Goal: Task Accomplishment & Management: Manage account settings

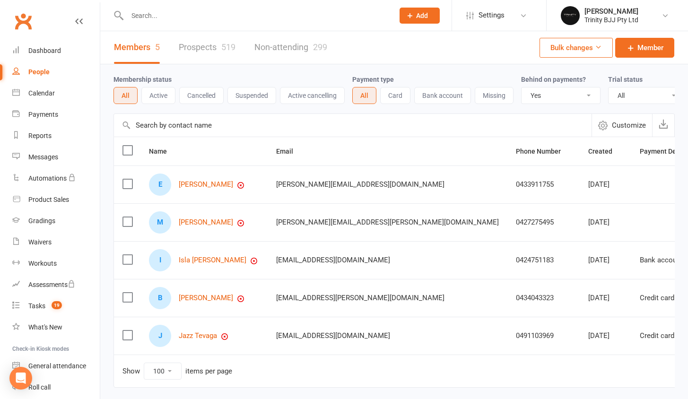
select select "true"
select select "100"
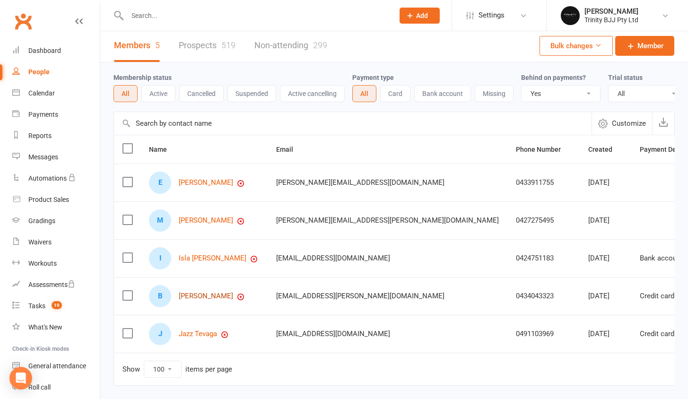
click at [200, 300] on link "[PERSON_NAME]" at bounding box center [206, 296] width 54 height 8
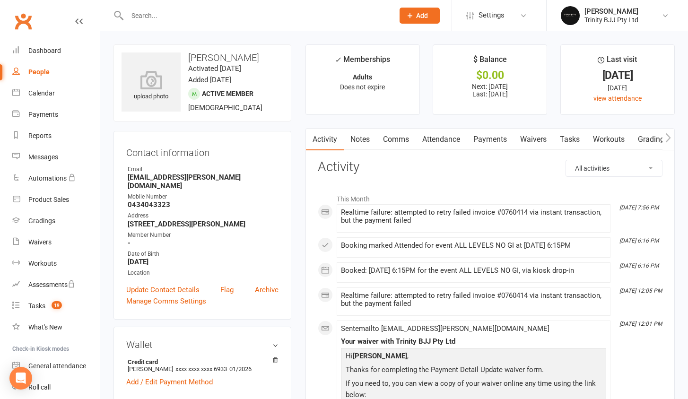
drag, startPoint x: 512, startPoint y: 138, endPoint x: 522, endPoint y: 137, distance: 9.9
click at [513, 138] on link "Payments" at bounding box center [490, 140] width 47 height 22
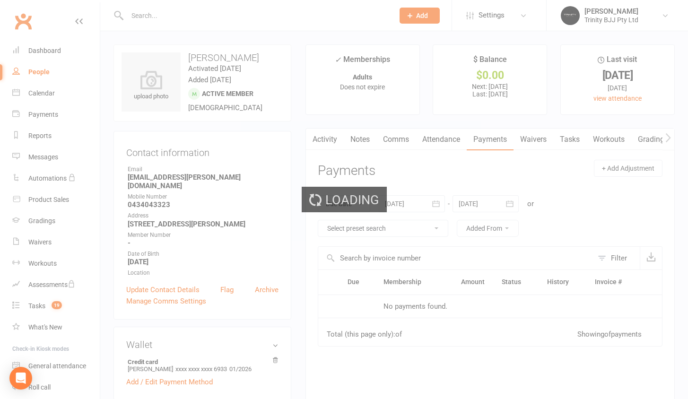
click at [532, 137] on link "Waivers" at bounding box center [533, 140] width 40 height 22
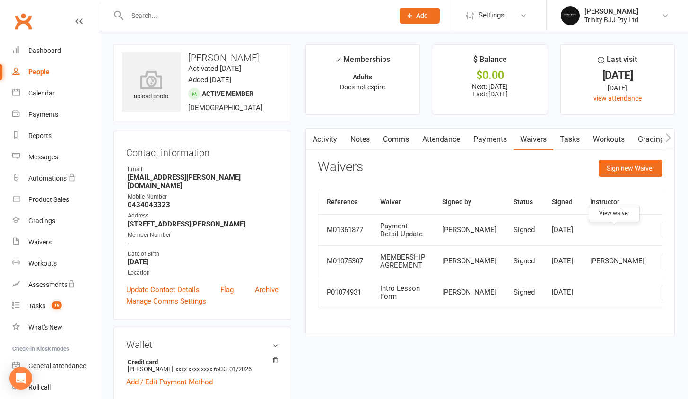
click at [665, 234] on icon at bounding box center [668, 229] width 7 height 7
click at [505, 139] on link "Payments" at bounding box center [490, 140] width 47 height 22
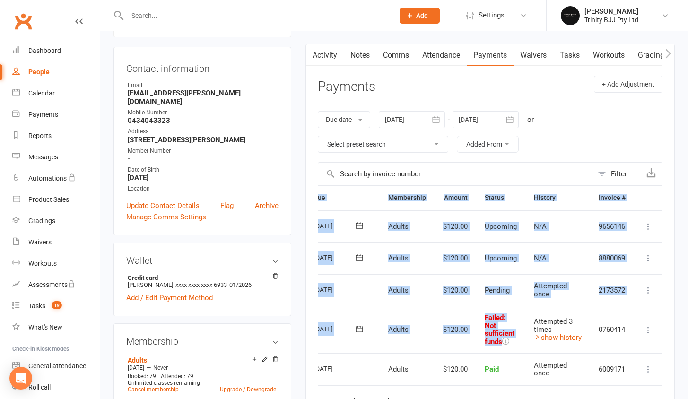
scroll to position [0, 46]
drag, startPoint x: 578, startPoint y: 312, endPoint x: 688, endPoint y: 320, distance: 110.4
click at [687, 320] on html "Prospect Member Non-attending contact Class / event Appointment Grading event T…" at bounding box center [344, 382] width 688 height 933
click at [639, 322] on td "Mark as Paid (Cash) Mark as Paid (POS) Mark as Paid (Other) Skip Retry now More…" at bounding box center [647, 329] width 28 height 47
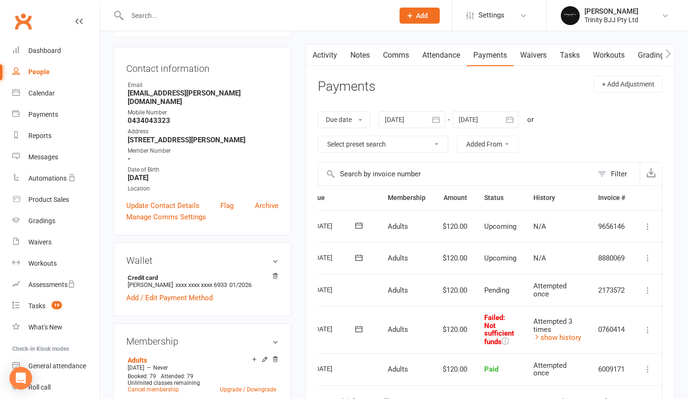
click at [644, 325] on icon at bounding box center [647, 329] width 9 height 9
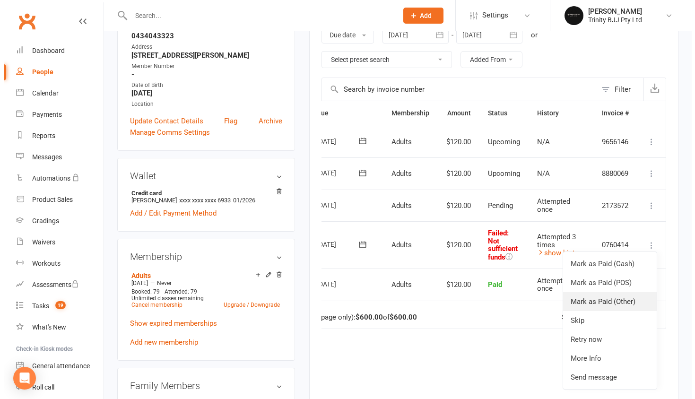
scroll to position [251, 0]
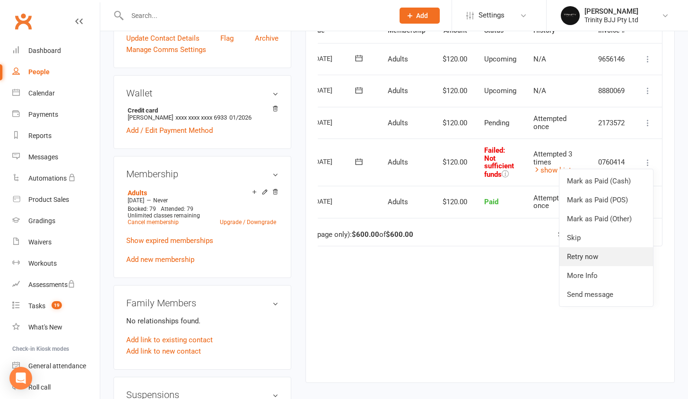
click at [607, 254] on link "Retry now" at bounding box center [606, 256] width 94 height 19
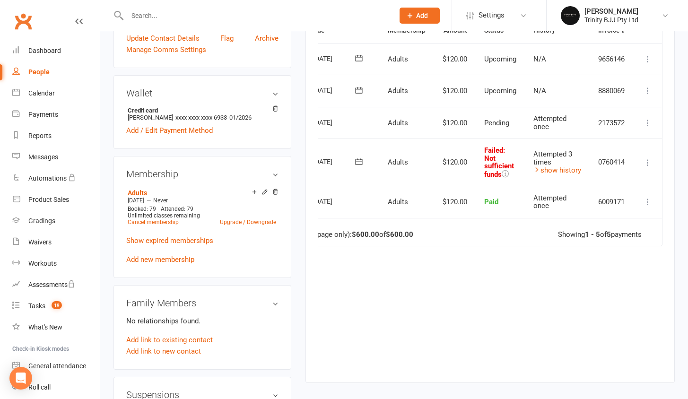
scroll to position [0, 42]
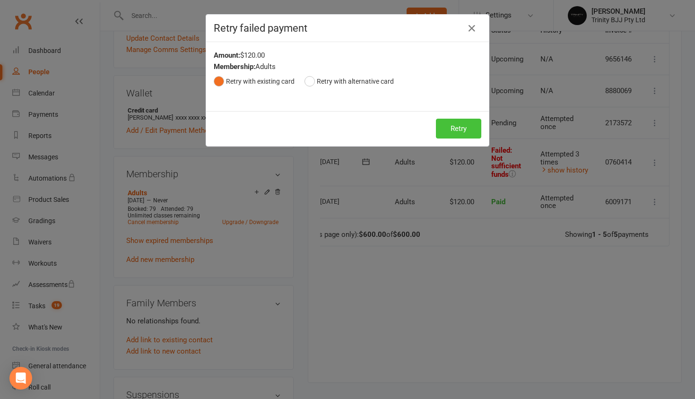
click at [456, 132] on button "Retry" at bounding box center [458, 129] width 45 height 20
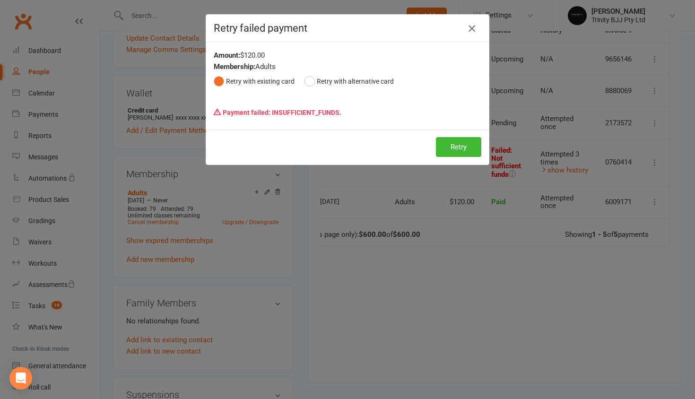
click at [471, 23] on icon "button" at bounding box center [471, 28] width 11 height 11
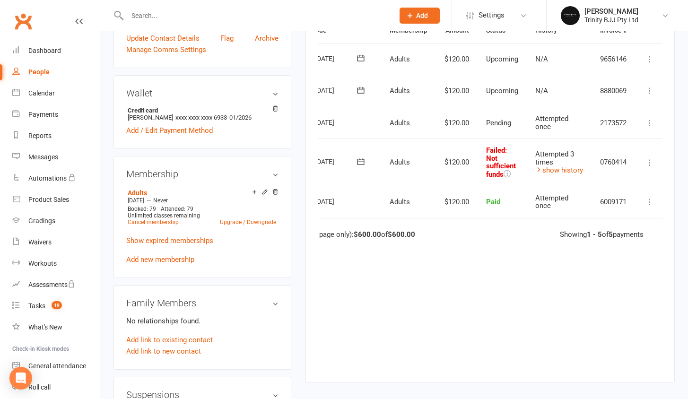
drag, startPoint x: 452, startPoint y: 303, endPoint x: 494, endPoint y: 369, distance: 78.2
click at [494, 371] on div "Activity Notes Comms Attendance Payments Waivers Tasks Workouts Gradings / Prom…" at bounding box center [489, 130] width 369 height 506
click at [465, 274] on div "Due Contact Membership Amount Status History Invoice # Select this [DATE] [PERS…" at bounding box center [490, 193] width 345 height 350
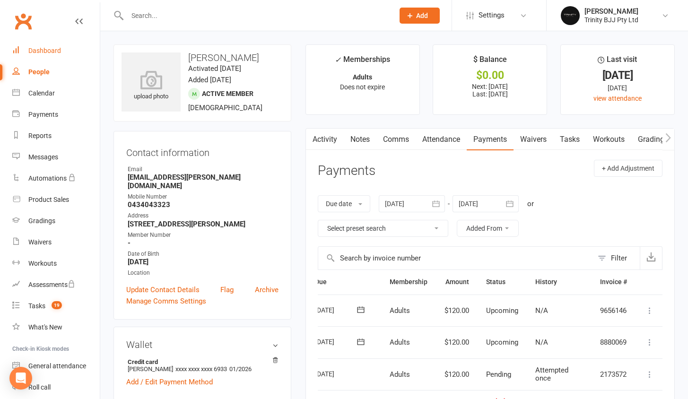
drag, startPoint x: 42, startPoint y: 51, endPoint x: 37, endPoint y: 42, distance: 10.0
click at [42, 49] on div "Dashboard" at bounding box center [44, 51] width 33 height 8
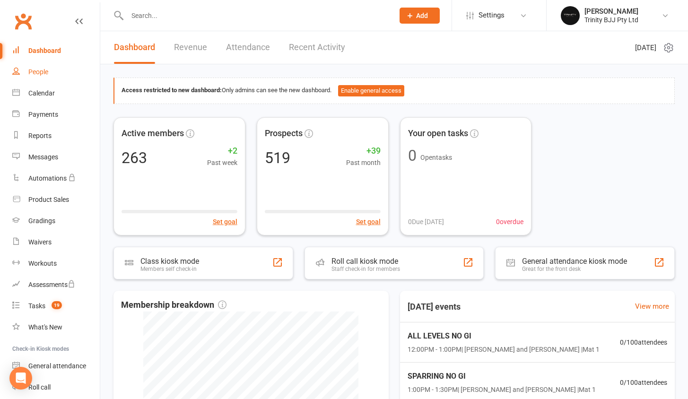
click at [49, 74] on link "People" at bounding box center [55, 71] width 87 height 21
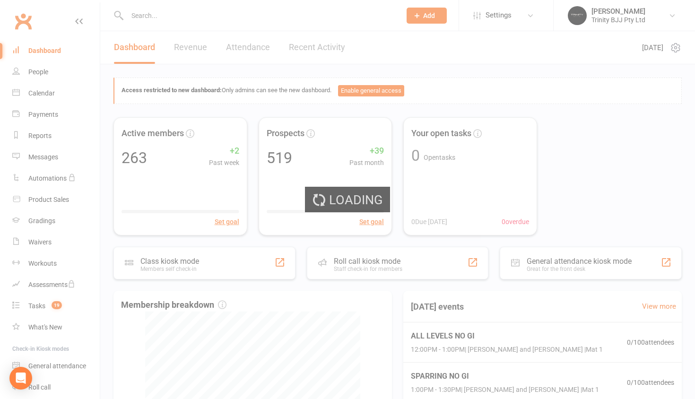
select select "true"
select select "100"
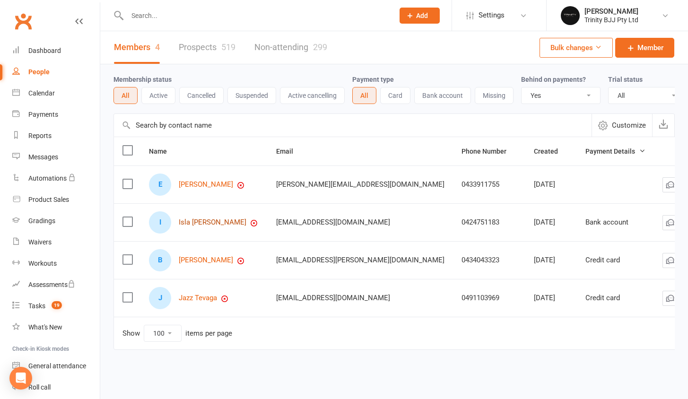
click at [209, 226] on link "Isla [PERSON_NAME]" at bounding box center [213, 222] width 68 height 8
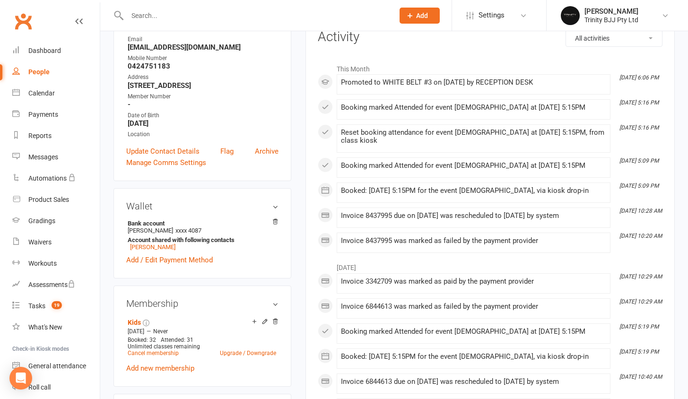
scroll to position [64, 0]
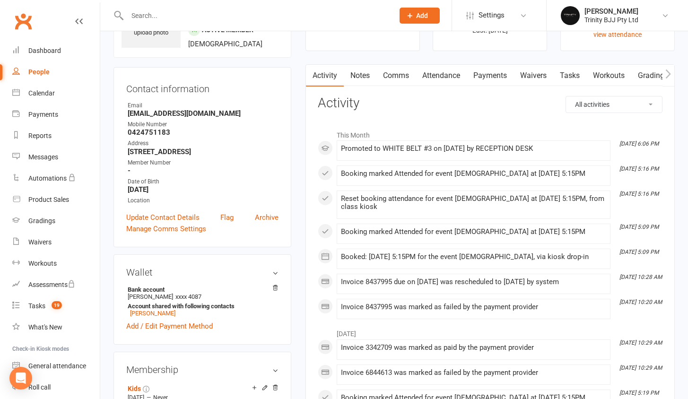
click at [489, 76] on link "Payments" at bounding box center [490, 76] width 47 height 22
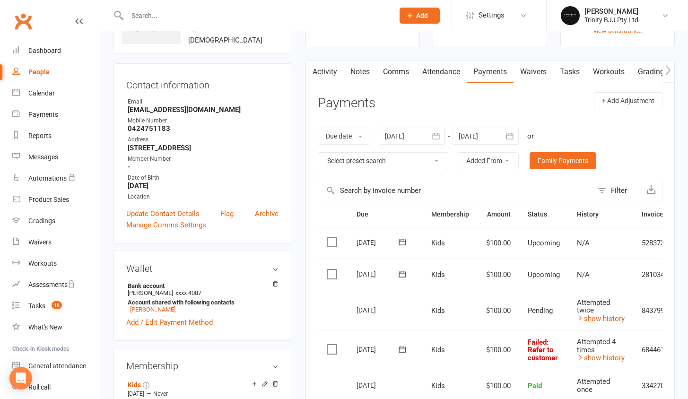
scroll to position [69, 0]
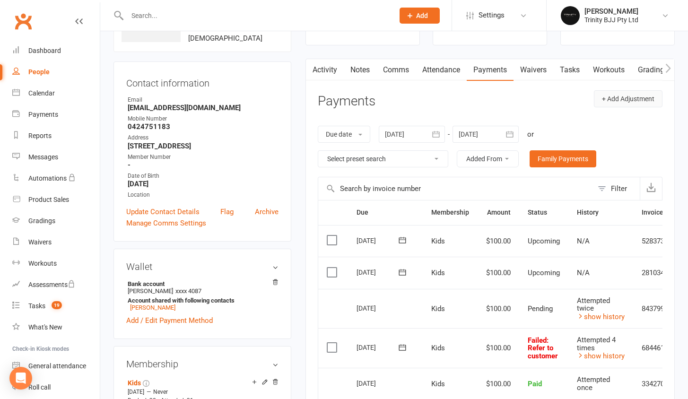
click at [631, 103] on button "+ Add Adjustment" at bounding box center [628, 98] width 69 height 17
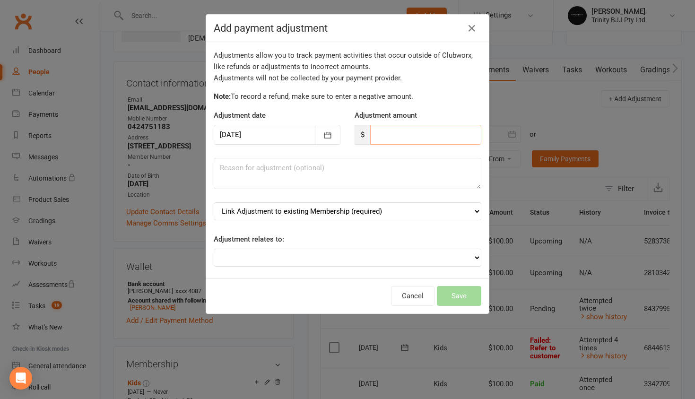
click at [393, 135] on input "number" at bounding box center [425, 135] width 111 height 20
type input "100"
click at [442, 87] on div "Adjustments allow you to track payment activities that occur outside of Clubwor…" at bounding box center [347, 160] width 283 height 236
click at [284, 174] on textarea at bounding box center [348, 173] width 268 height 31
type textarea "20/09 member"
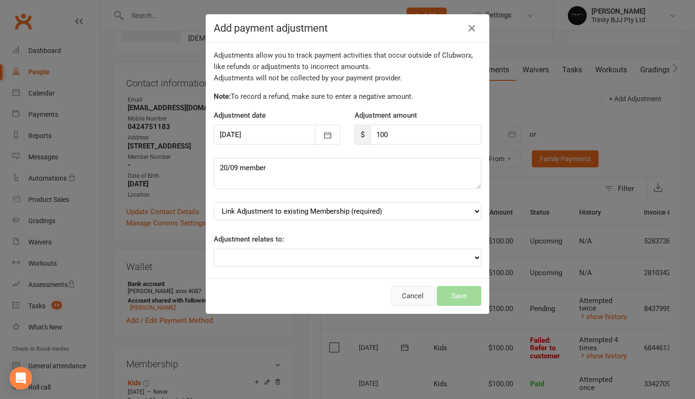
click at [410, 286] on button "Cancel" at bounding box center [412, 296] width 43 height 20
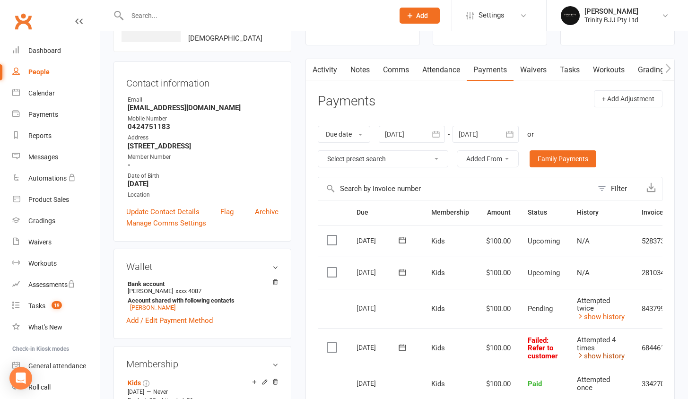
click at [592, 352] on link "show history" at bounding box center [601, 356] width 48 height 9
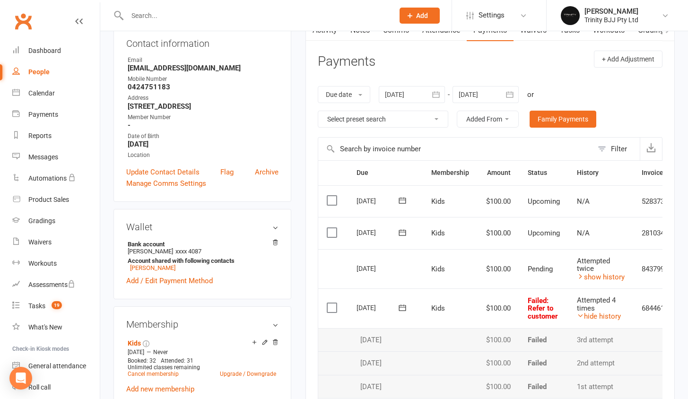
scroll to position [111, 0]
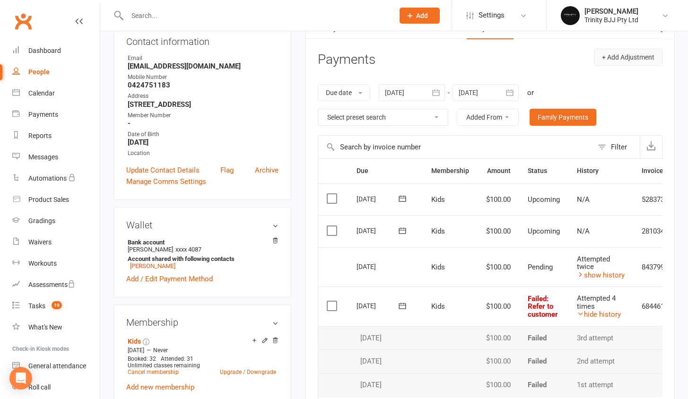
click at [611, 56] on button "+ Add Adjustment" at bounding box center [628, 57] width 69 height 17
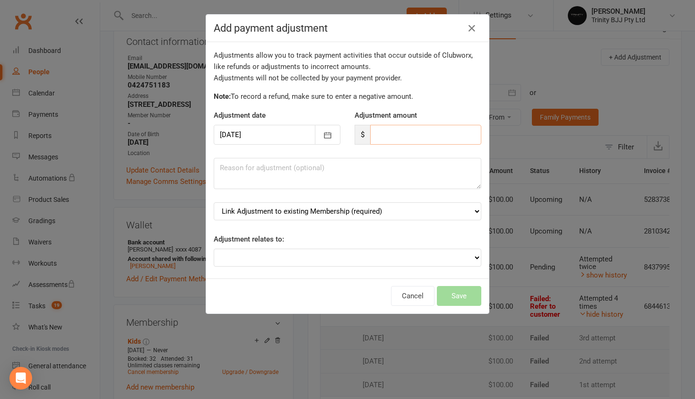
click at [390, 137] on input "number" at bounding box center [425, 135] width 111 height 20
type input "100"
click at [367, 166] on textarea at bounding box center [348, 173] width 268 height 31
type textarea "05/09"
select select "0"
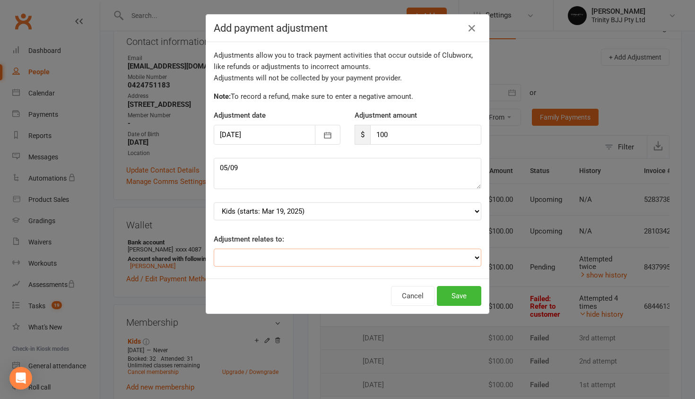
select select "0"
click at [457, 287] on button "Save" at bounding box center [459, 296] width 44 height 20
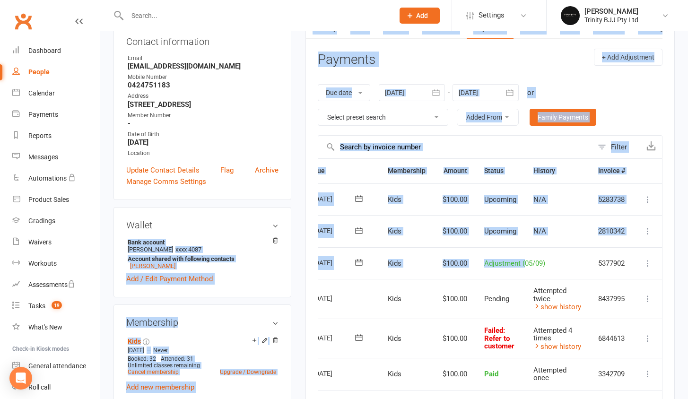
scroll to position [0, 0]
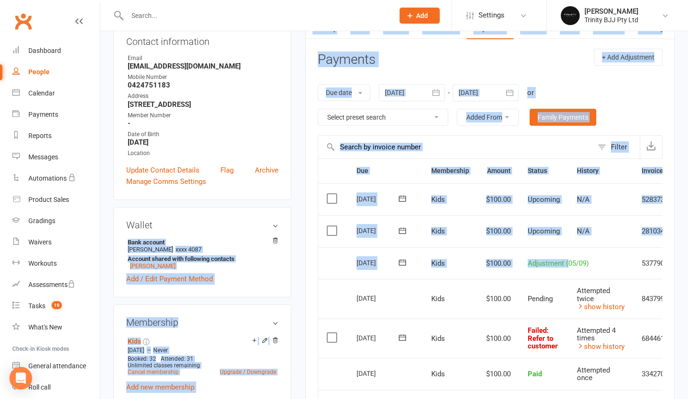
drag, startPoint x: 570, startPoint y: 255, endPoint x: 268, endPoint y: 231, distance: 303.5
click at [268, 231] on div "upload photo Isla [PERSON_NAME] Activated [DATE] Added [DATE] Active member [DE…" at bounding box center [393, 350] width 575 height 835
click at [520, 257] on td "Adjustment (05/09)" at bounding box center [576, 263] width 114 height 32
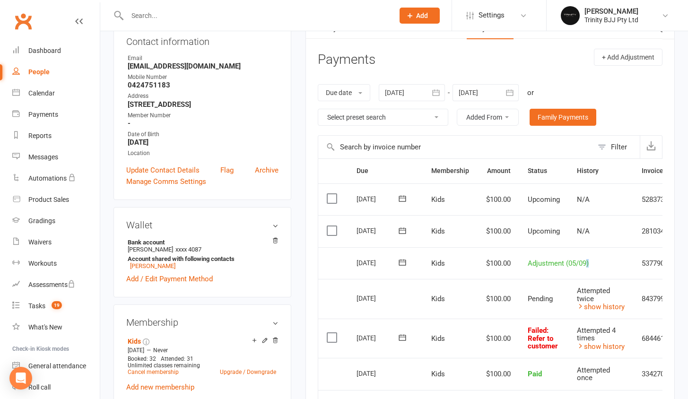
scroll to position [0, 46]
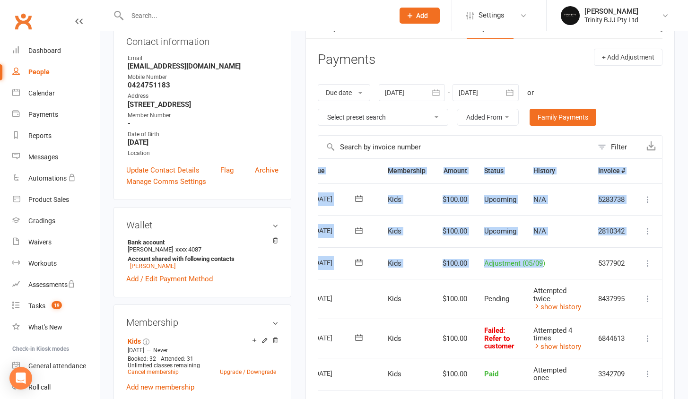
drag, startPoint x: 587, startPoint y: 257, endPoint x: 694, endPoint y: 258, distance: 107.3
click at [687, 258] on html "Prospect Member Non-attending contact Class / event Appointment Grading event T…" at bounding box center [344, 347] width 688 height 916
click at [644, 259] on icon at bounding box center [647, 263] width 9 height 9
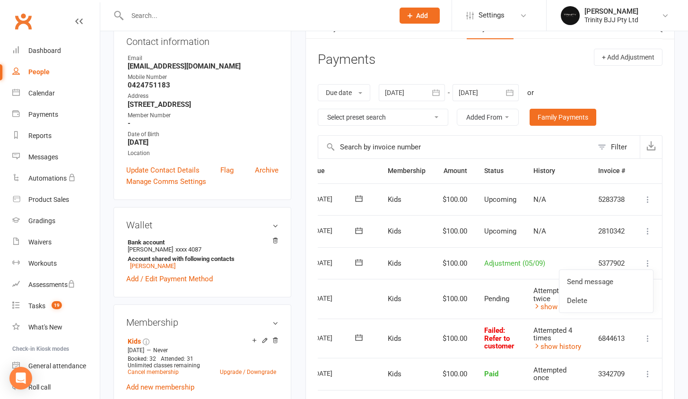
click at [544, 247] on td "Adjustment (05/09)" at bounding box center [533, 263] width 114 height 32
drag, startPoint x: 478, startPoint y: 254, endPoint x: 598, endPoint y: 258, distance: 119.6
click at [598, 258] on tr "Select this [DATE] [GEOGRAPHIC_DATA][PERSON_NAME] Kids $100.00 Adjustment (05/0…" at bounding box center [468, 263] width 387 height 32
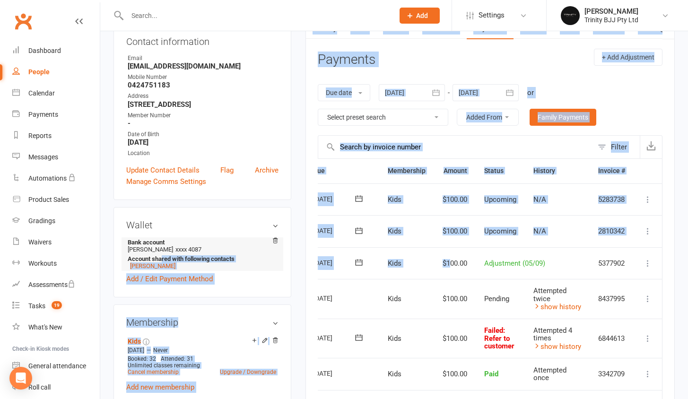
scroll to position [0, 0]
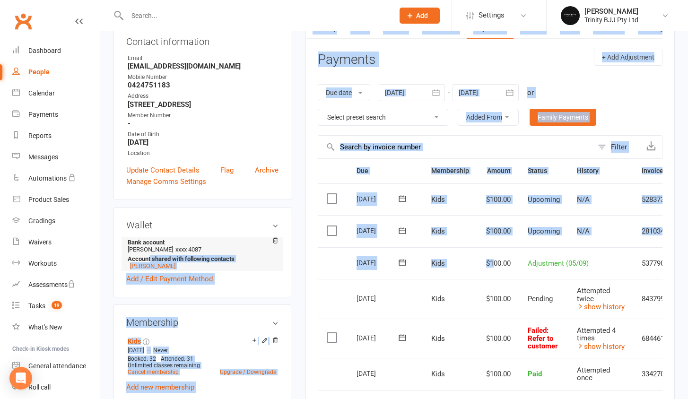
drag, startPoint x: 448, startPoint y: 251, endPoint x: 151, endPoint y: 256, distance: 296.5
click at [151, 256] on div "upload photo Isla [PERSON_NAME] Activated [DATE] Added [DATE] Active member [DE…" at bounding box center [393, 350] width 575 height 835
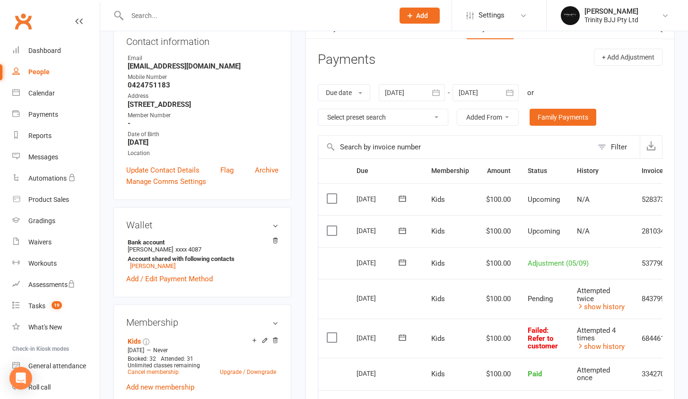
click at [485, 261] on td "$100.00" at bounding box center [498, 263] width 42 height 32
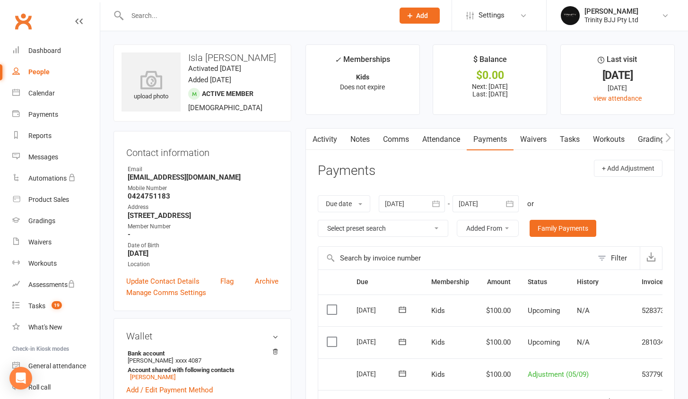
click at [175, 23] on div at bounding box center [250, 15] width 274 height 31
click at [150, 21] on input "text" at bounding box center [255, 15] width 263 height 13
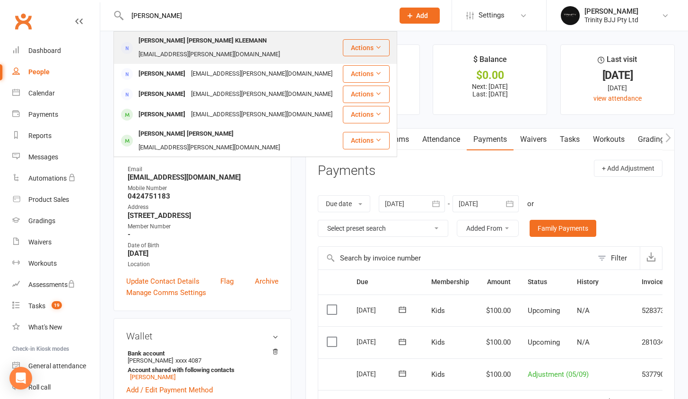
type input "[PERSON_NAME]"
click at [188, 87] on div "[PERSON_NAME]" at bounding box center [162, 94] width 52 height 14
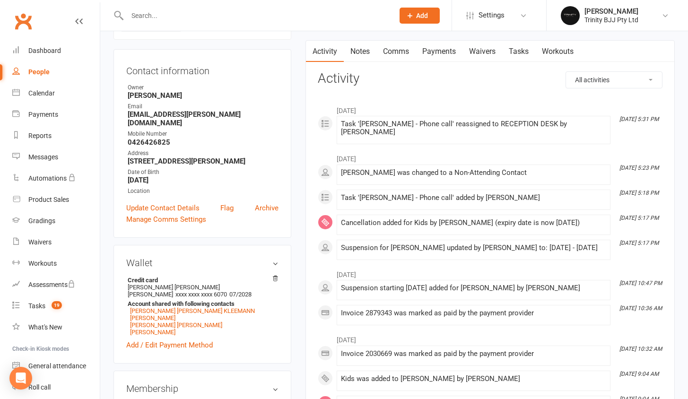
scroll to position [265, 0]
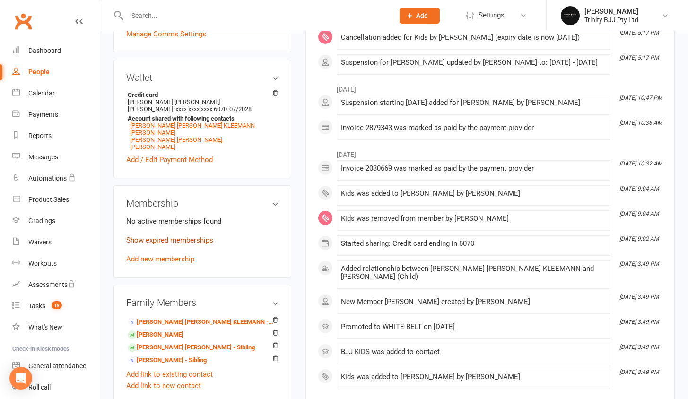
click at [171, 236] on link "Show expired memberships" at bounding box center [169, 240] width 87 height 9
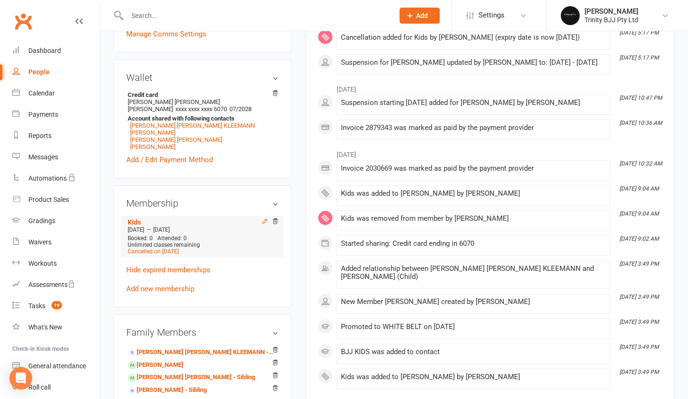
click at [262, 218] on icon at bounding box center [264, 221] width 7 height 7
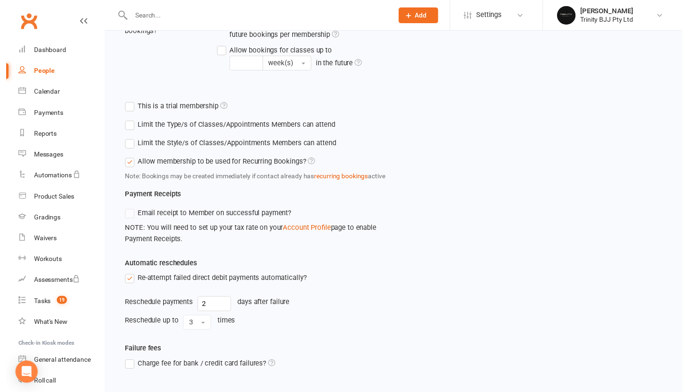
scroll to position [377, 0]
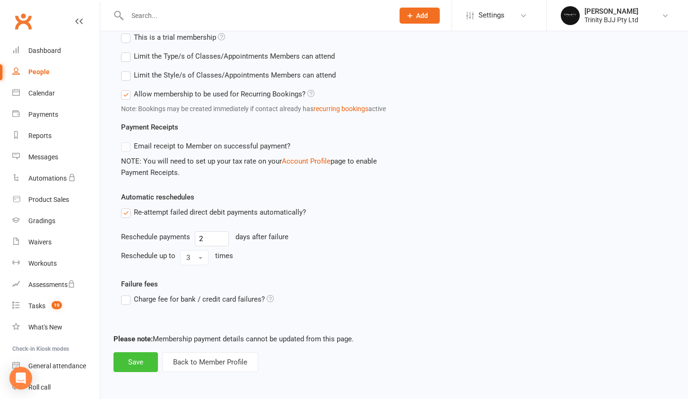
click at [147, 353] on button "Save" at bounding box center [135, 362] width 44 height 20
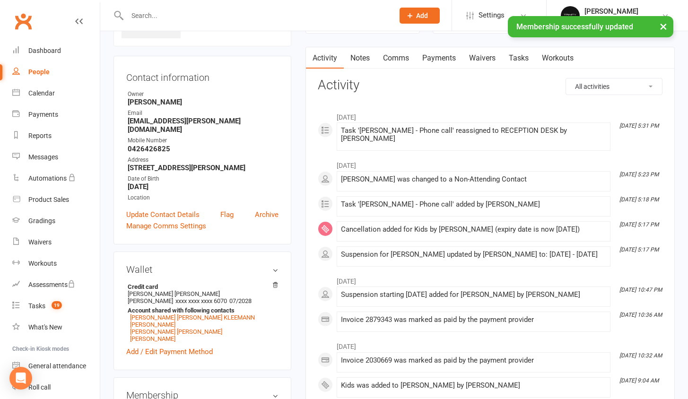
scroll to position [249, 0]
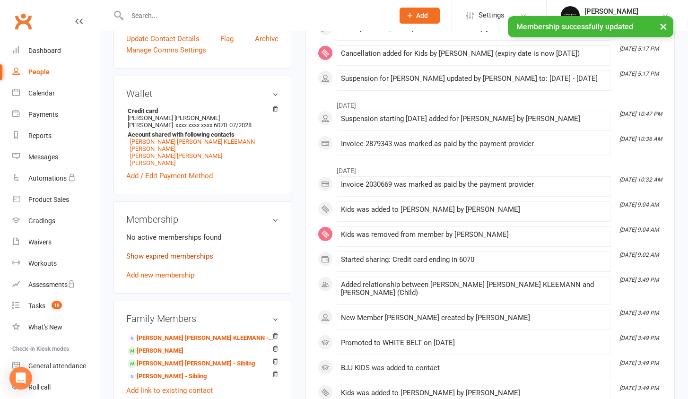
click at [194, 252] on link "Show expired memberships" at bounding box center [169, 256] width 87 height 9
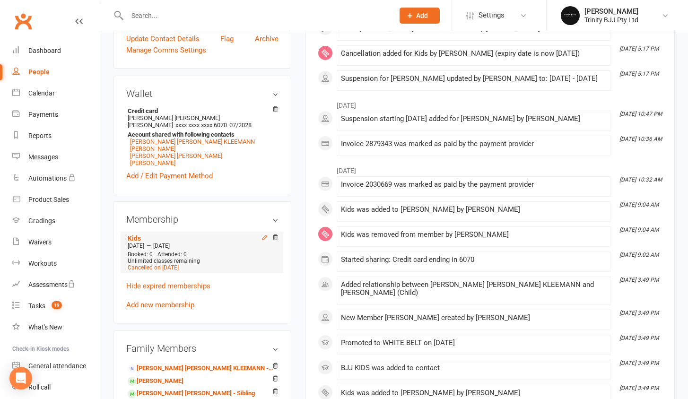
click at [266, 235] on icon at bounding box center [264, 237] width 4 height 4
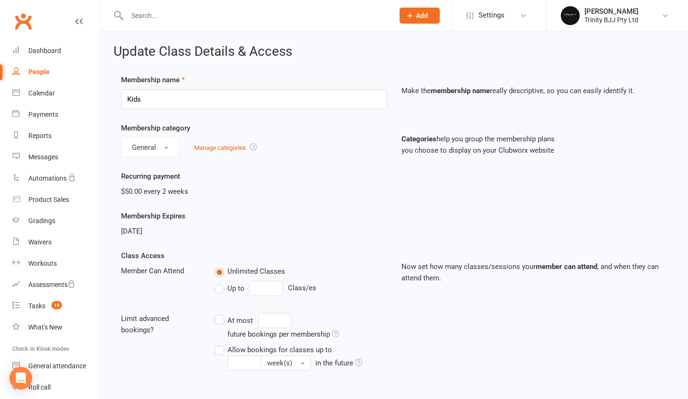
scroll to position [377, 0]
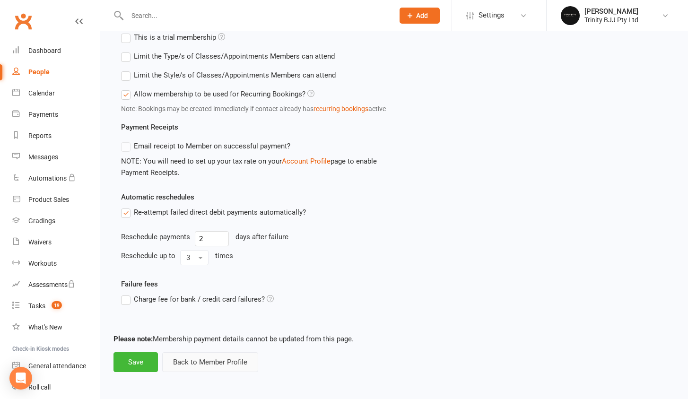
click at [240, 352] on button "Back to Member Profile" at bounding box center [210, 362] width 96 height 20
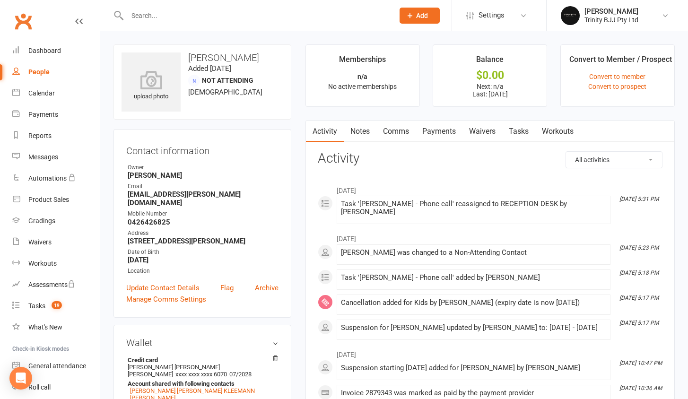
scroll to position [314, 0]
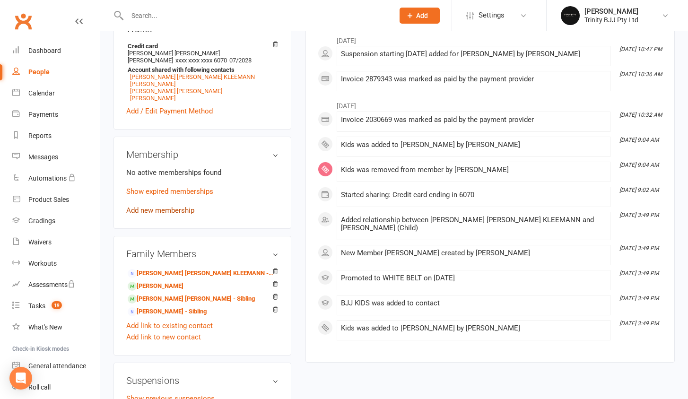
click at [154, 206] on link "Add new membership" at bounding box center [160, 210] width 68 height 9
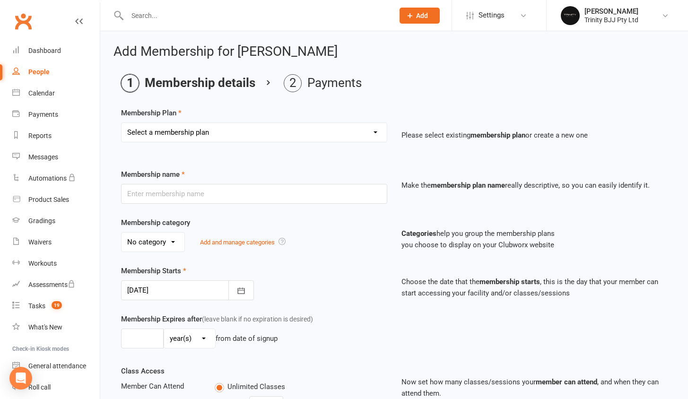
select select "4"
type input "Kids"
select select "0"
type input "0"
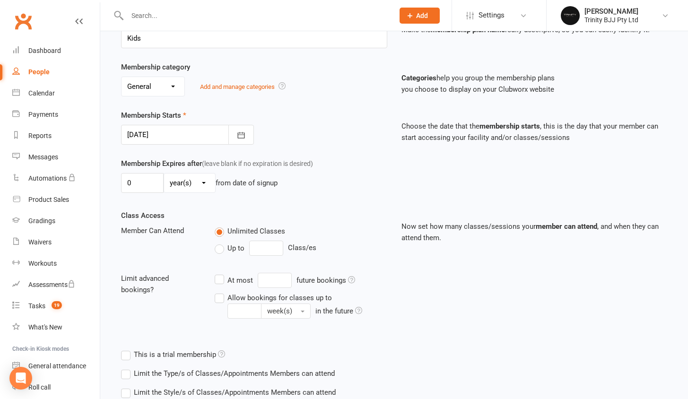
scroll to position [265, 0]
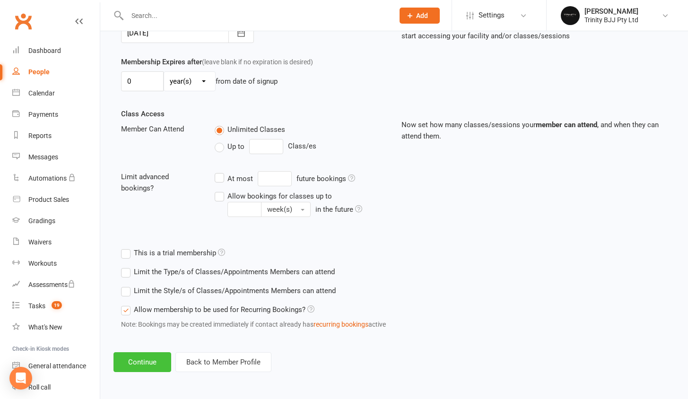
click at [145, 357] on button "Continue" at bounding box center [142, 362] width 58 height 20
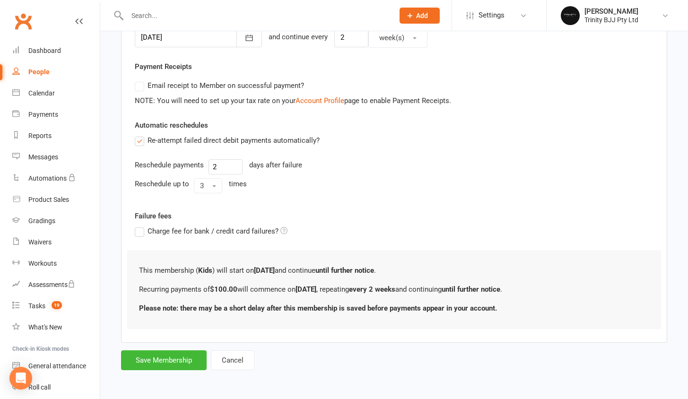
scroll to position [0, 0]
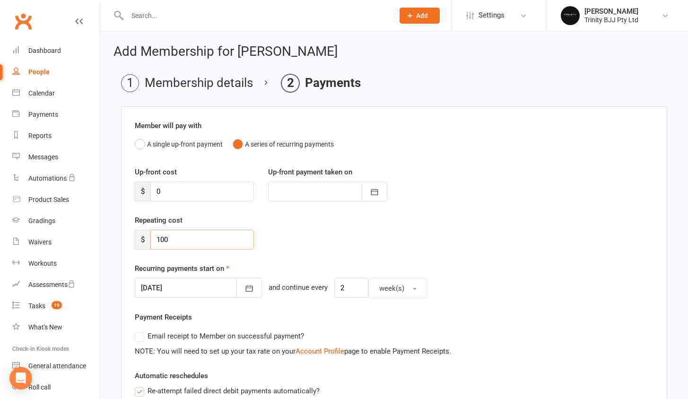
click at [183, 243] on input "100" at bounding box center [202, 240] width 104 height 20
type input "50"
click at [242, 293] on button "button" at bounding box center [249, 288] width 26 height 20
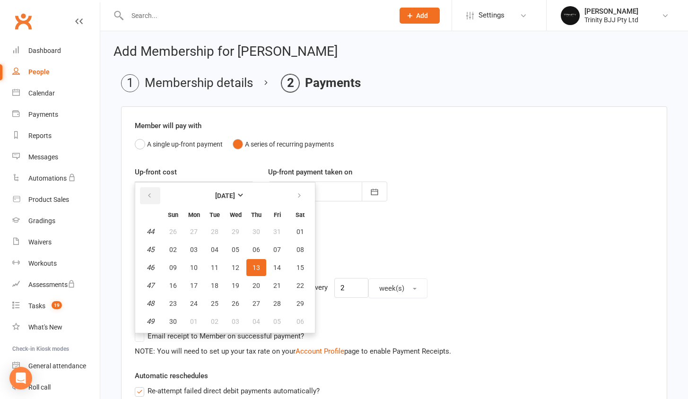
click at [147, 199] on icon "button" at bounding box center [149, 196] width 7 height 8
click at [272, 266] on button "17" at bounding box center [277, 267] width 20 height 17
type input "[DATE]"
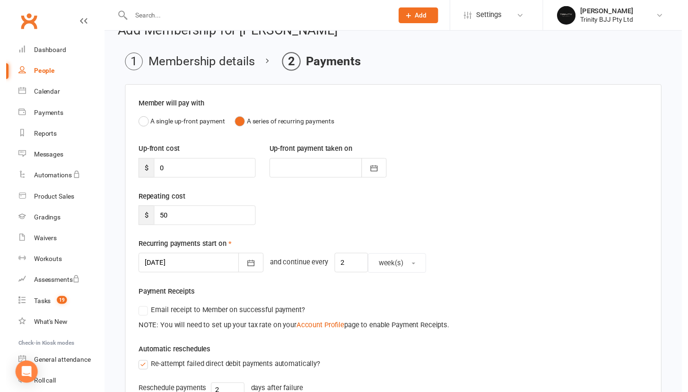
scroll to position [258, 0]
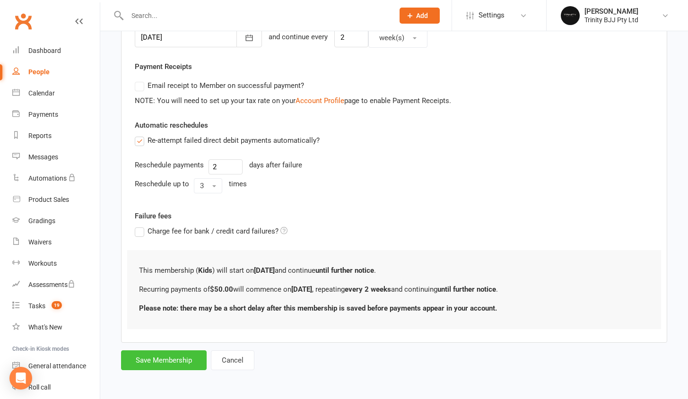
click at [154, 355] on button "Save Membership" at bounding box center [164, 360] width 86 height 20
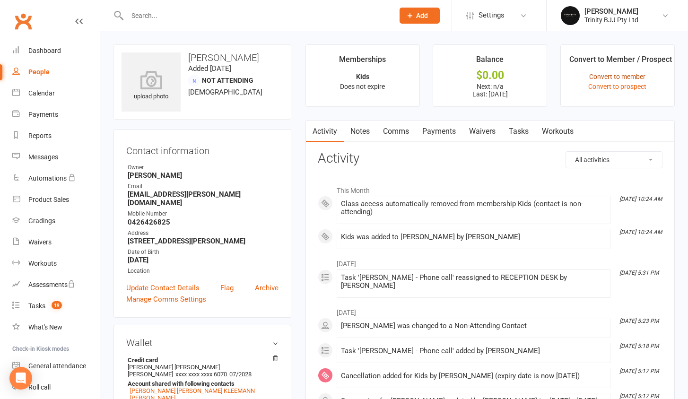
click at [598, 78] on link "Convert to member" at bounding box center [617, 77] width 56 height 8
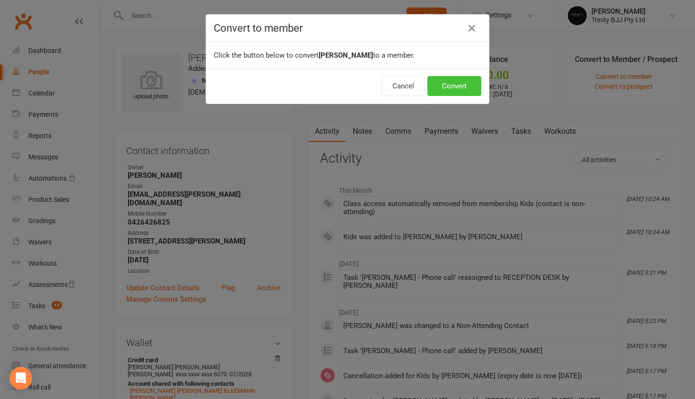
click at [459, 87] on button "Convert" at bounding box center [454, 86] width 54 height 20
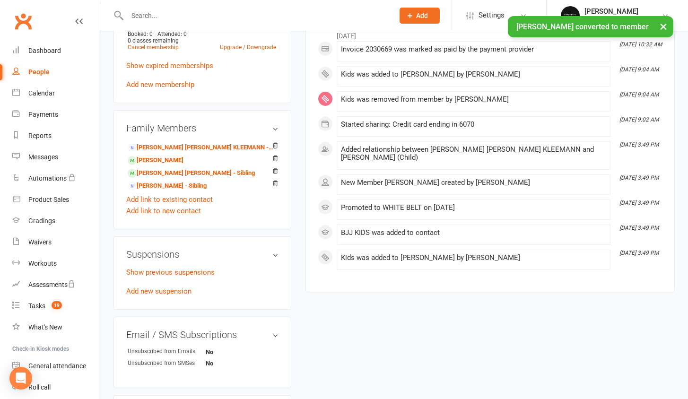
scroll to position [577, 0]
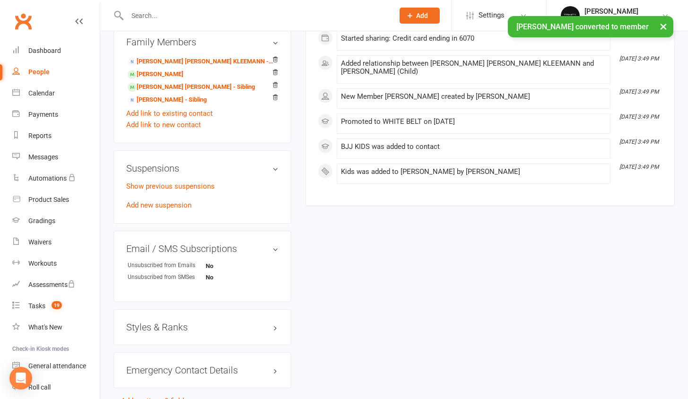
click at [169, 333] on div "Styles & Ranks" at bounding box center [202, 327] width 178 height 36
click at [168, 325] on h3 "Styles & Ranks" at bounding box center [202, 327] width 152 height 10
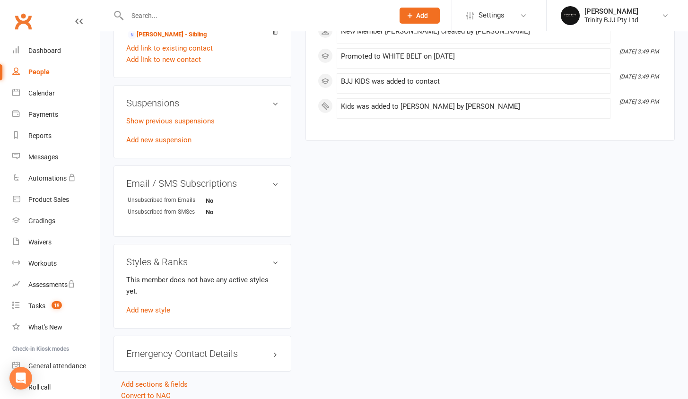
click at [152, 308] on div "This member does not have any active styles yet. Add new style" at bounding box center [202, 295] width 152 height 42
click at [152, 306] on link "Add new style" at bounding box center [148, 310] width 44 height 9
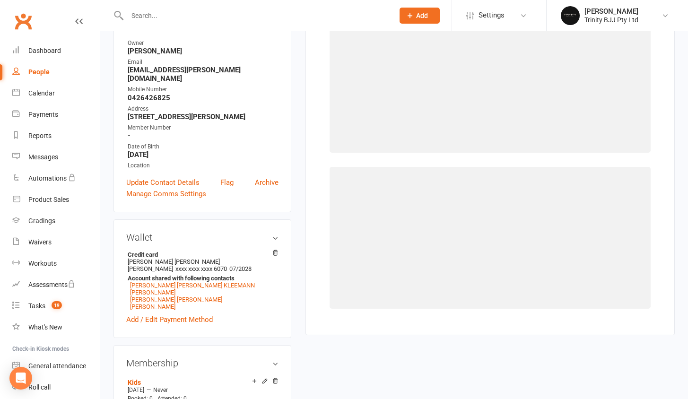
scroll to position [72, 0]
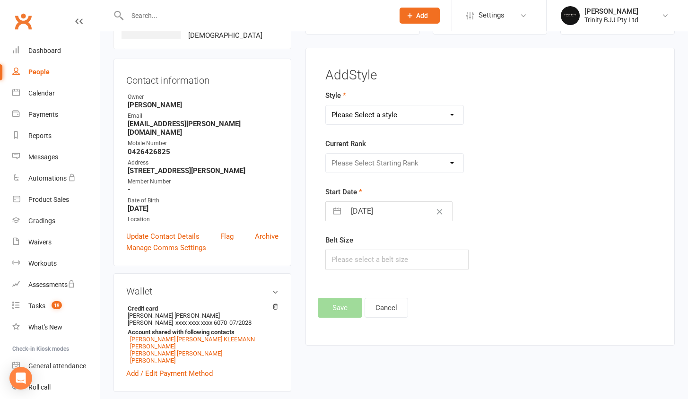
select select "3375"
select select "39733"
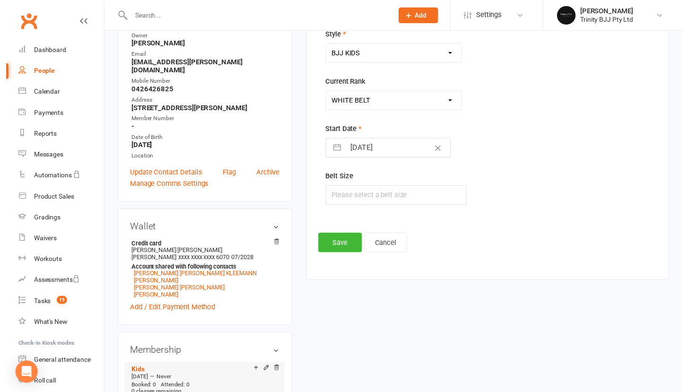
scroll to position [237, 0]
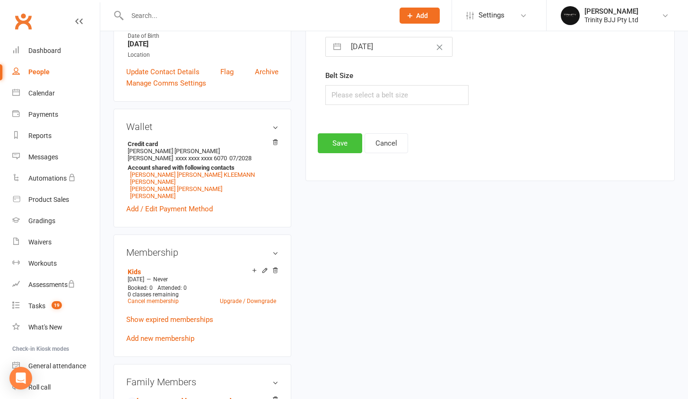
click at [339, 146] on button "Save" at bounding box center [340, 143] width 44 height 20
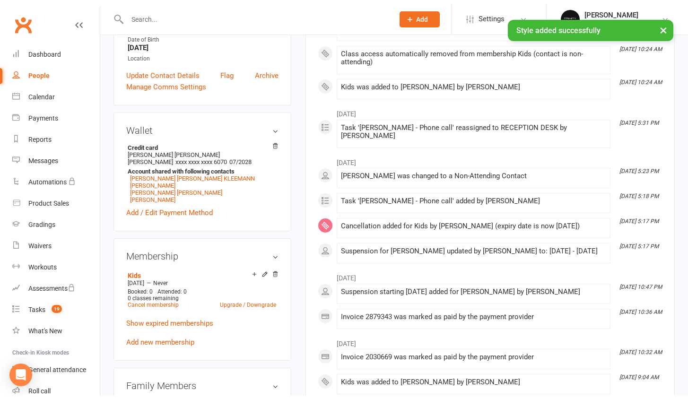
scroll to position [0, 0]
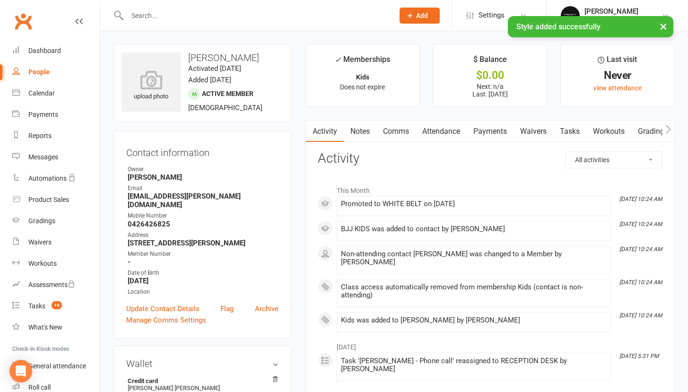
click at [493, 129] on link "Payments" at bounding box center [490, 132] width 47 height 22
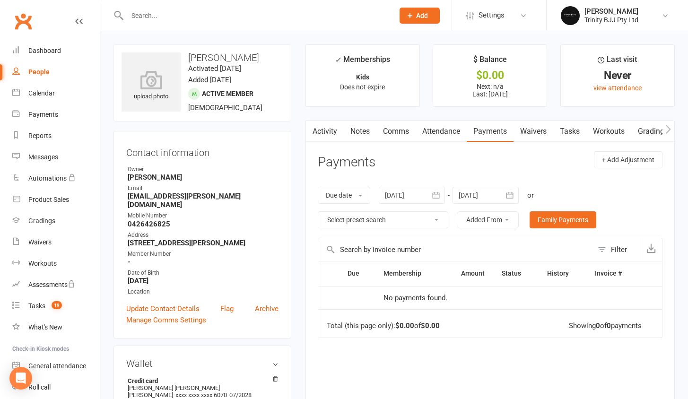
click at [510, 191] on icon "button" at bounding box center [509, 195] width 9 height 9
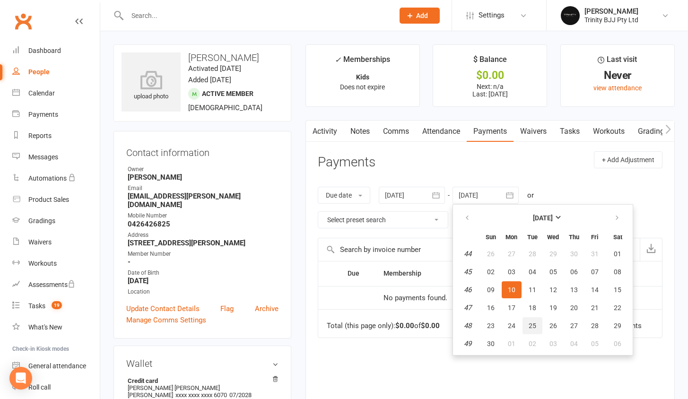
click at [539, 326] on button "25" at bounding box center [532, 325] width 20 height 17
type input "[DATE]"
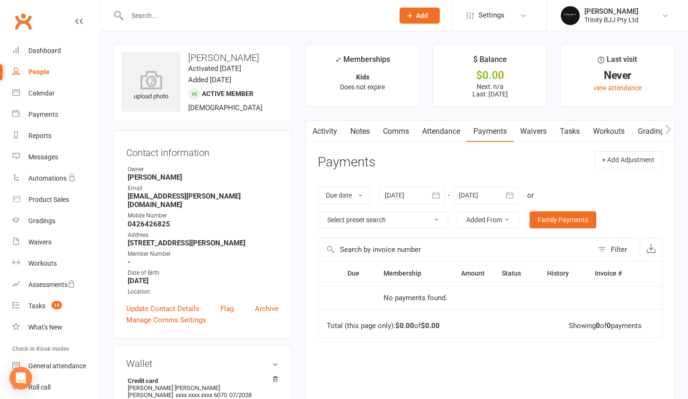
click at [227, 13] on input "text" at bounding box center [255, 15] width 263 height 13
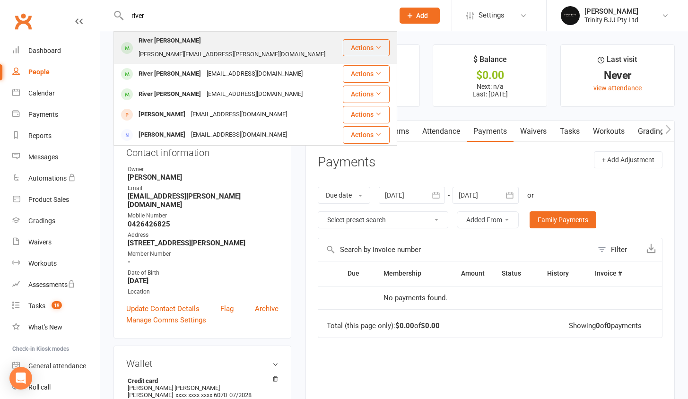
type input "river"
click at [278, 42] on div "River Grundstrom [EMAIL_ADDRESS][PERSON_NAME][DOMAIN_NAME]" at bounding box center [227, 47] width 227 height 31
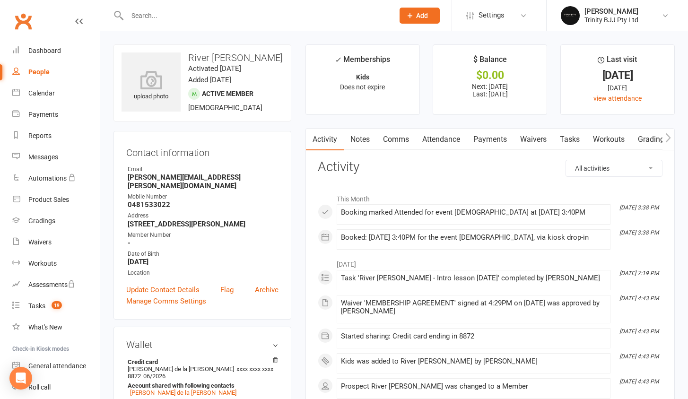
click at [479, 141] on link "Payments" at bounding box center [490, 140] width 47 height 22
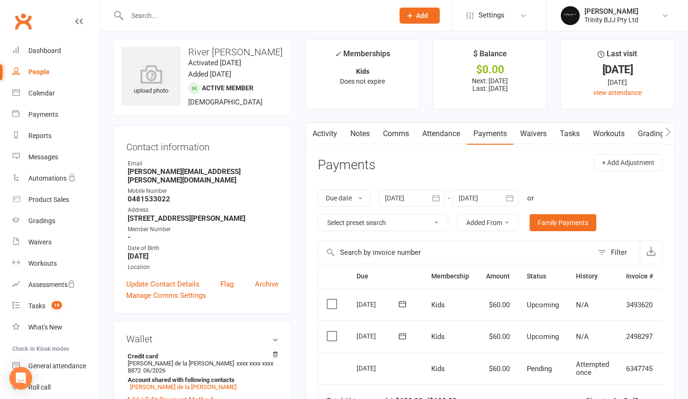
scroll to position [8, 0]
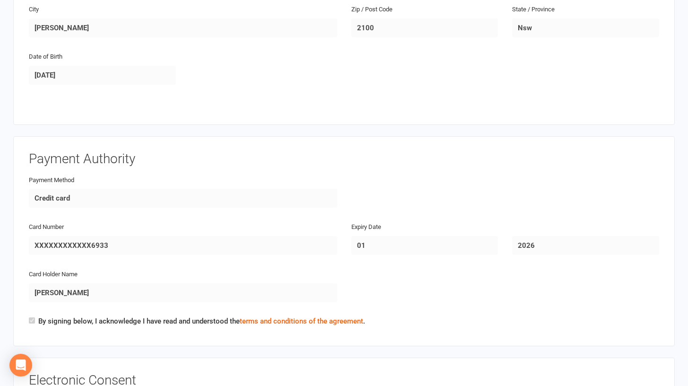
scroll to position [209, 0]
